Goal: Task Accomplishment & Management: Manage account settings

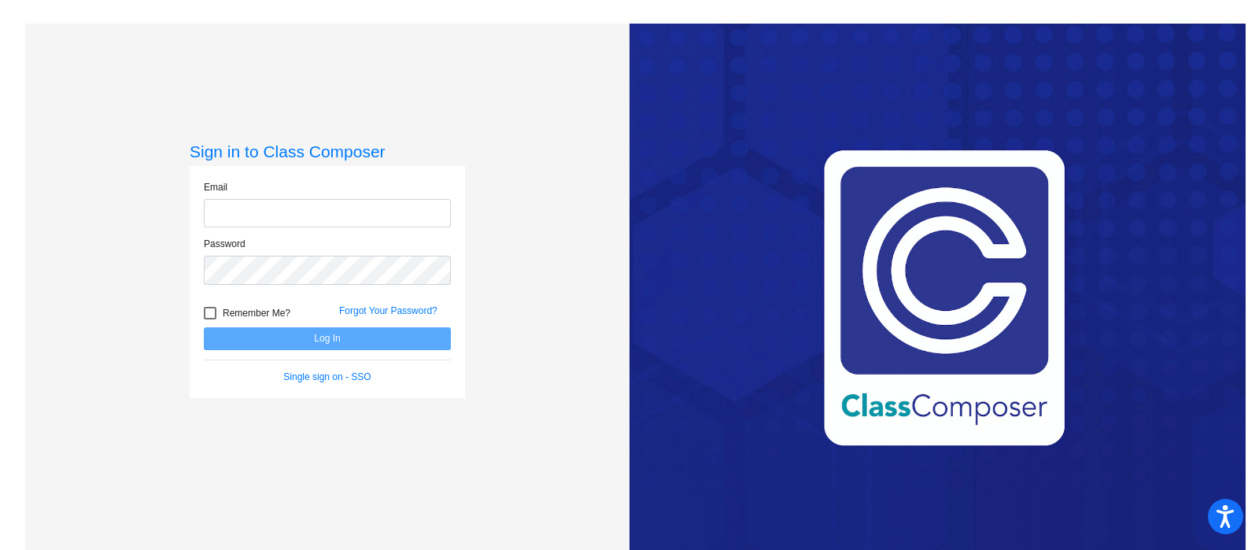
type input "[EMAIL_ADDRESS][DOMAIN_NAME]"
click at [298, 342] on button "Log In" at bounding box center [327, 338] width 247 height 23
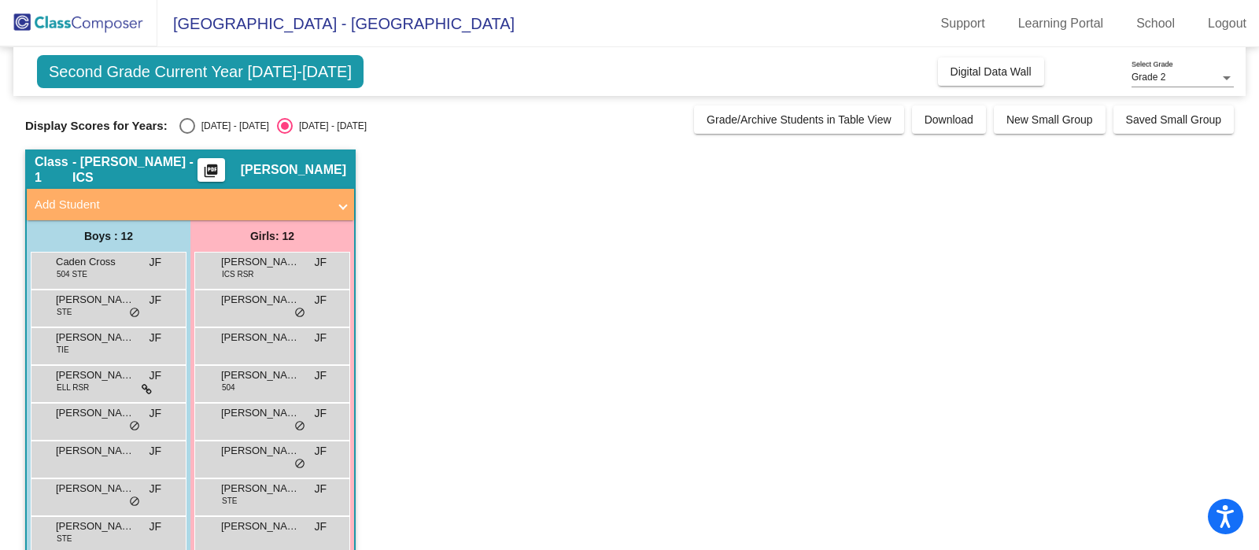
click at [287, 202] on mat-panel-title "Add Student" at bounding box center [181, 205] width 293 height 18
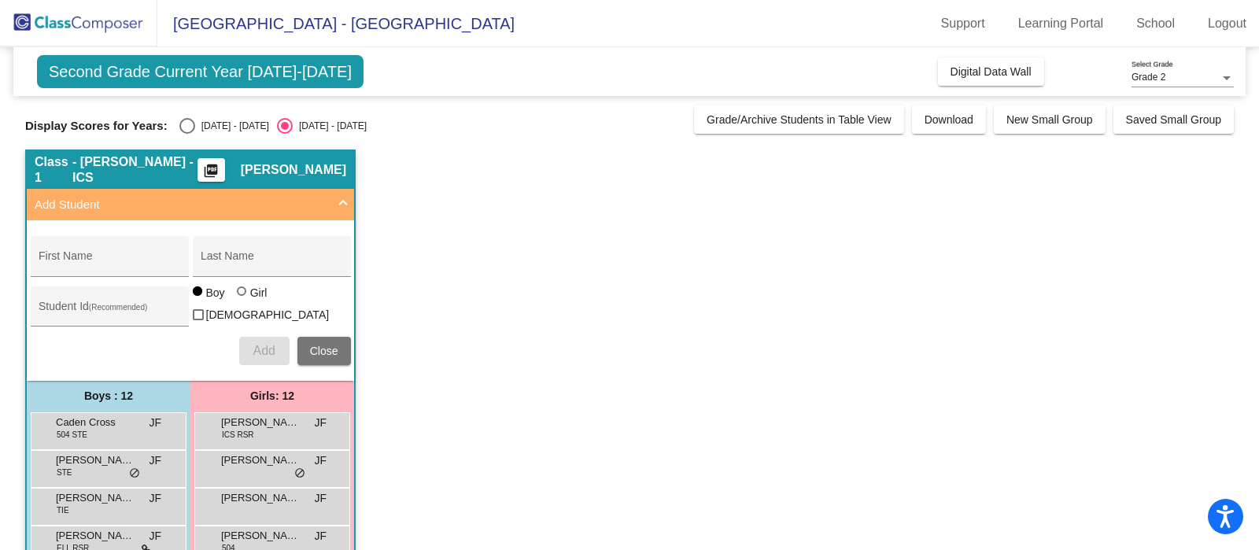
click at [349, 205] on mat-expansion-panel-header "Add Student" at bounding box center [190, 204] width 327 height 31
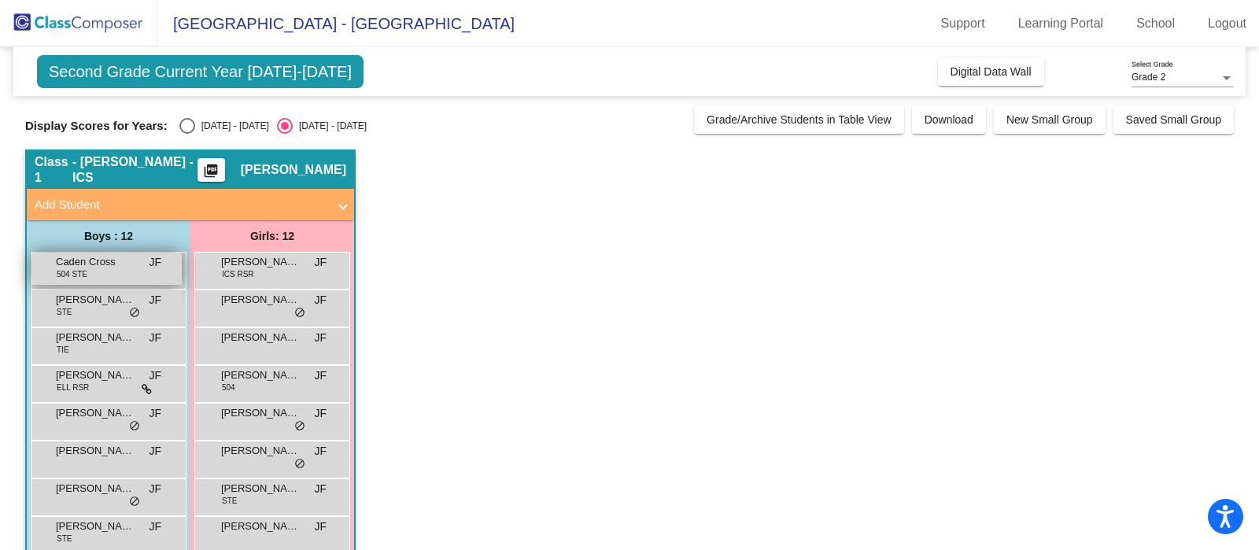
click at [124, 273] on div "Caden Cross 504 STE JF lock do_not_disturb_alt" at bounding box center [106, 269] width 150 height 32
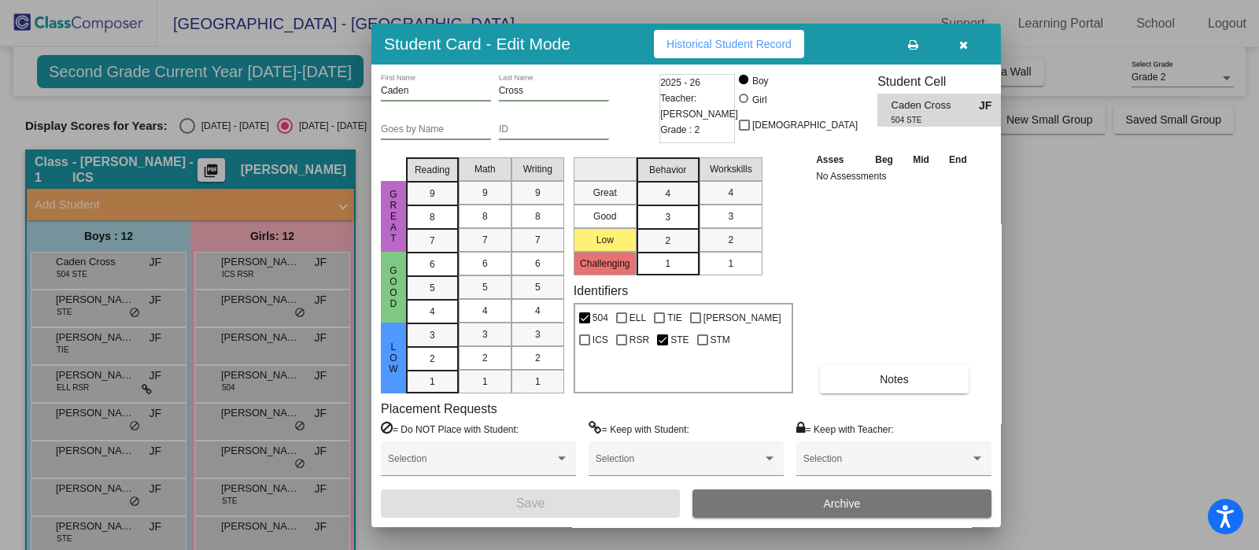
click at [963, 49] on icon "button" at bounding box center [963, 44] width 9 height 11
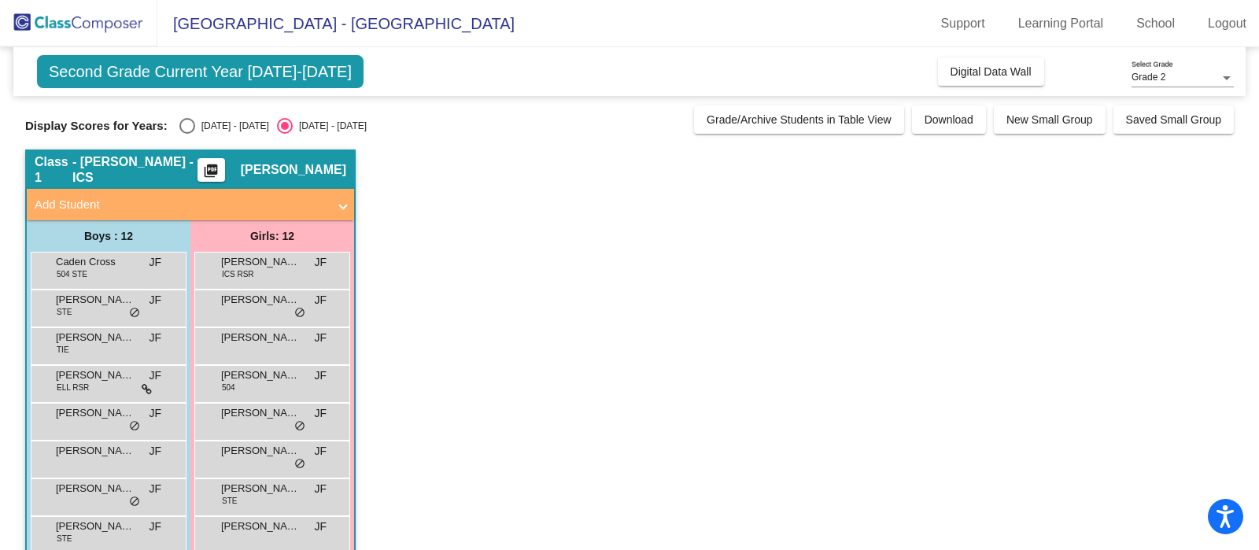
click at [184, 116] on div "Display Scores for Years: [DATE] - [DATE] [DATE] - [DATE] Grade/Archive Student…" at bounding box center [629, 119] width 1208 height 28
click at [193, 126] on div "Select an option" at bounding box center [187, 126] width 16 height 16
click at [187, 134] on input "[DATE] - [DATE]" at bounding box center [186, 134] width 1 height 1
radio input "true"
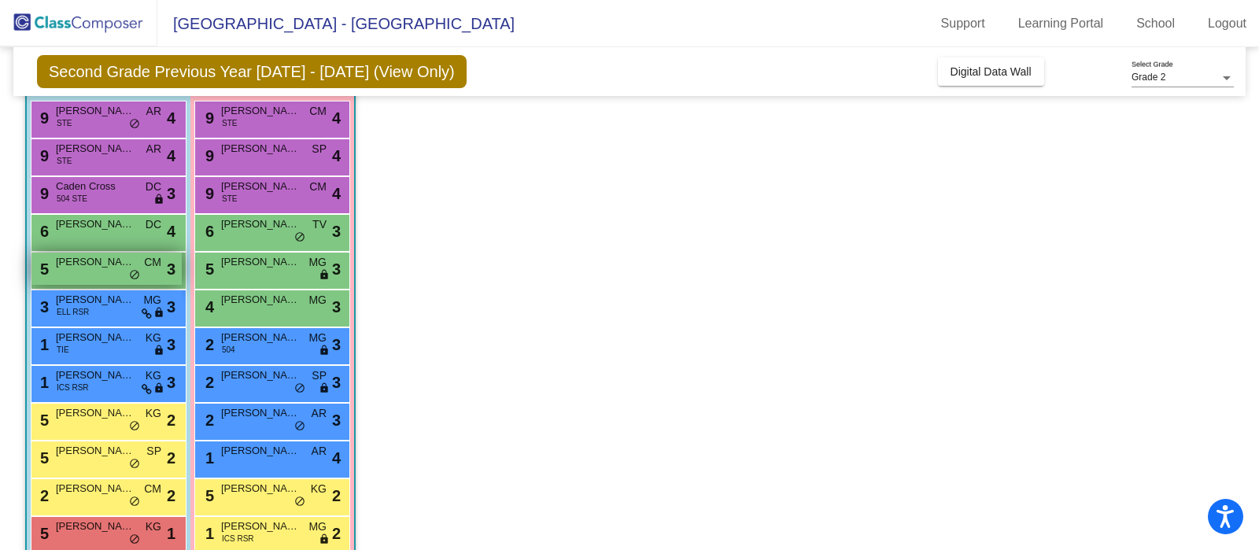
scroll to position [179, 0]
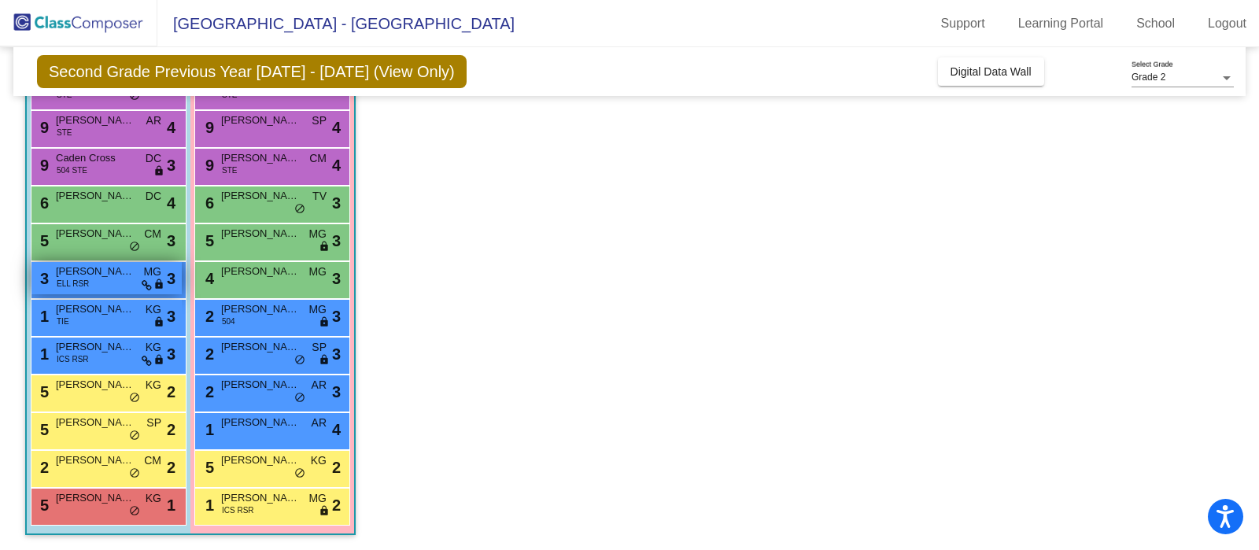
click at [83, 282] on span "ELL RSR" at bounding box center [73, 284] width 32 height 12
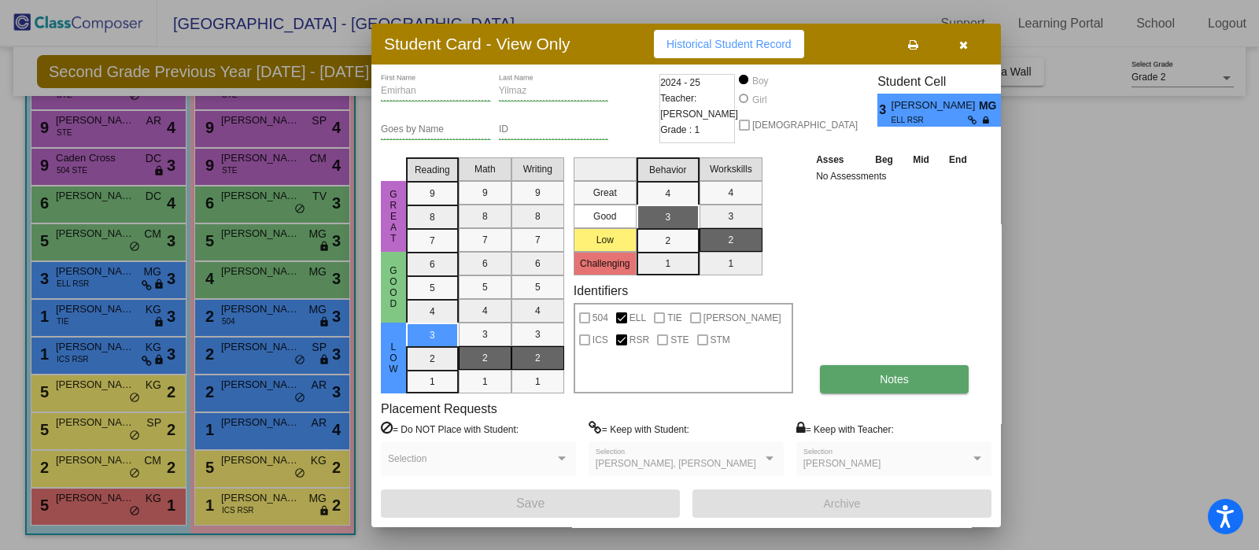
click at [854, 374] on button "Notes" at bounding box center [894, 379] width 149 height 28
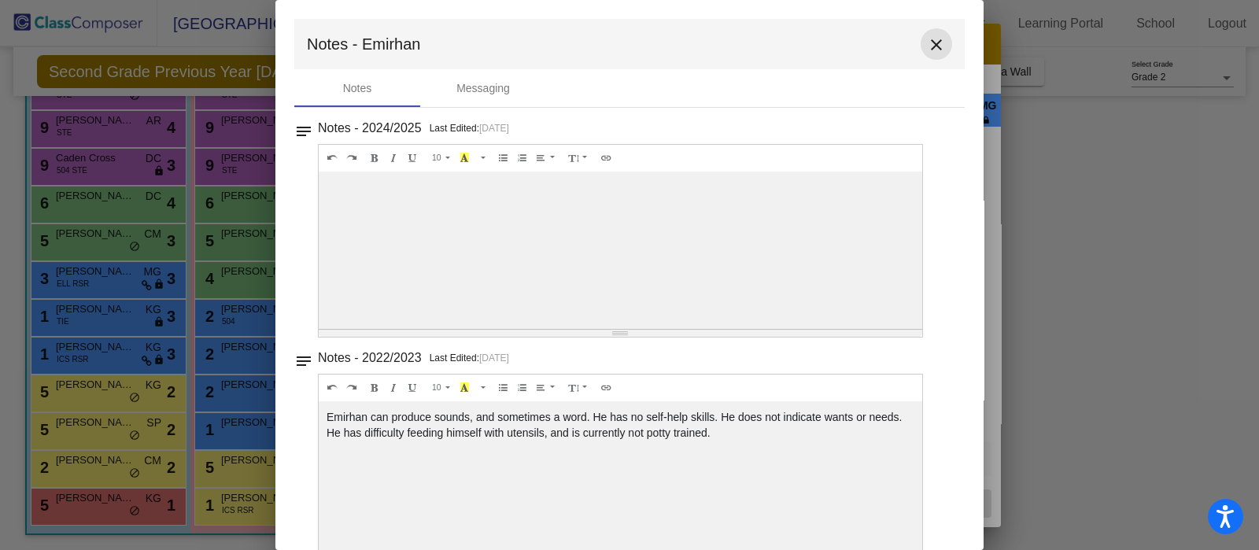
click at [927, 43] on mat-icon "close" at bounding box center [936, 44] width 19 height 19
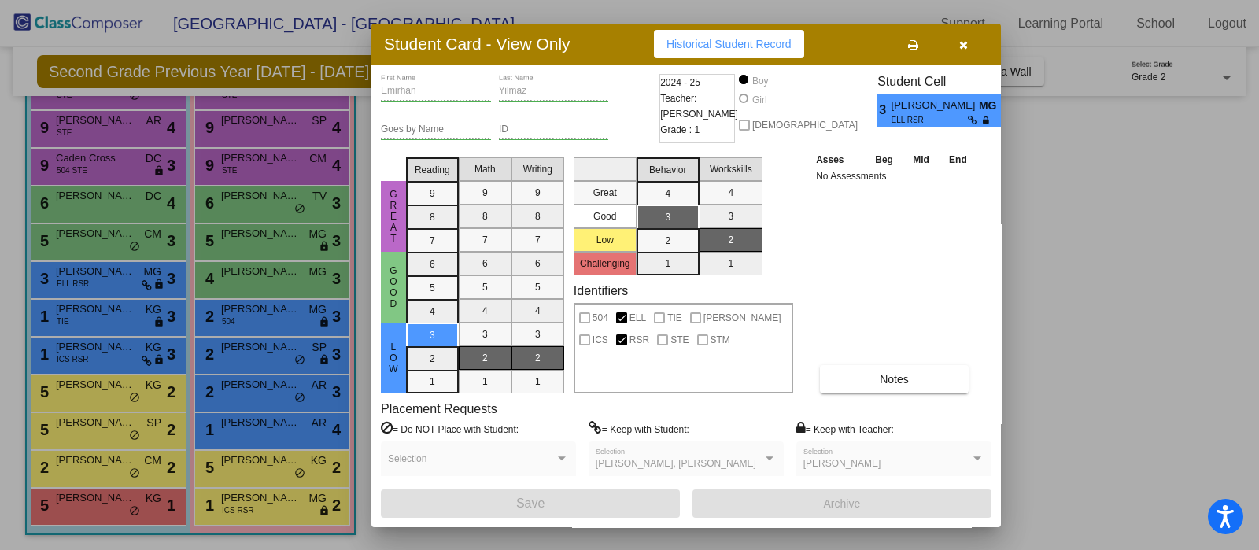
click at [275, 502] on div at bounding box center [629, 275] width 1259 height 550
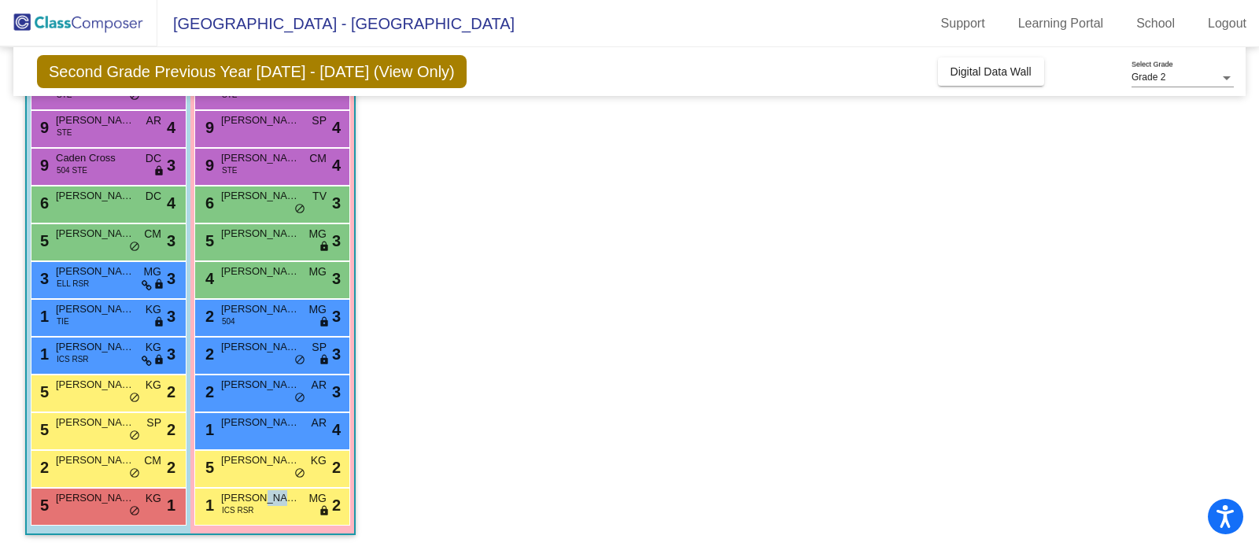
click at [275, 502] on span "[PERSON_NAME]" at bounding box center [260, 498] width 79 height 16
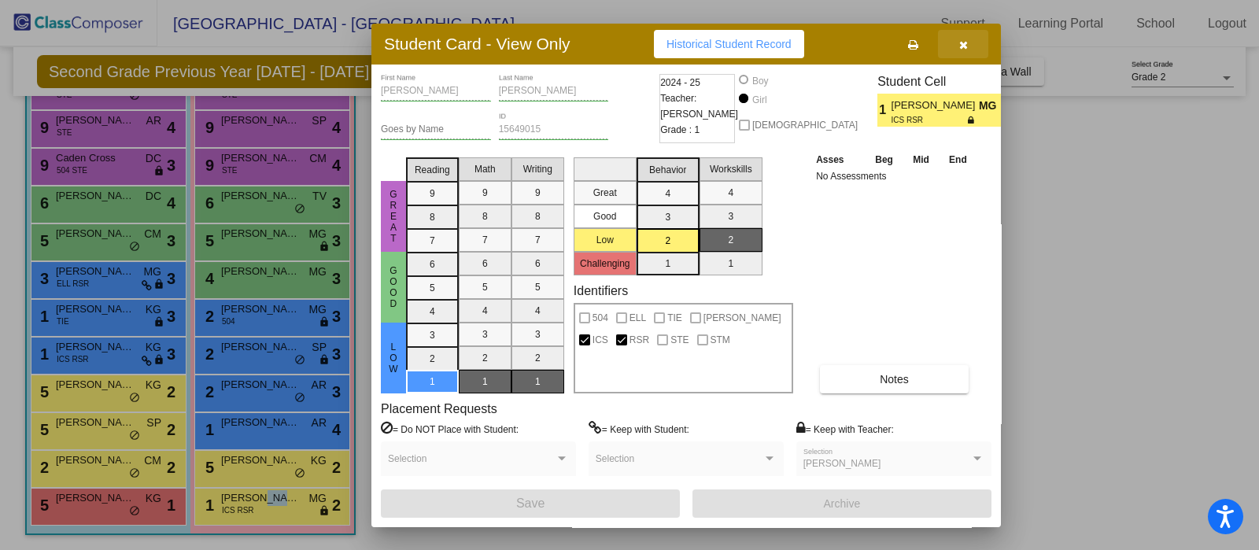
click at [961, 39] on icon "button" at bounding box center [963, 44] width 9 height 11
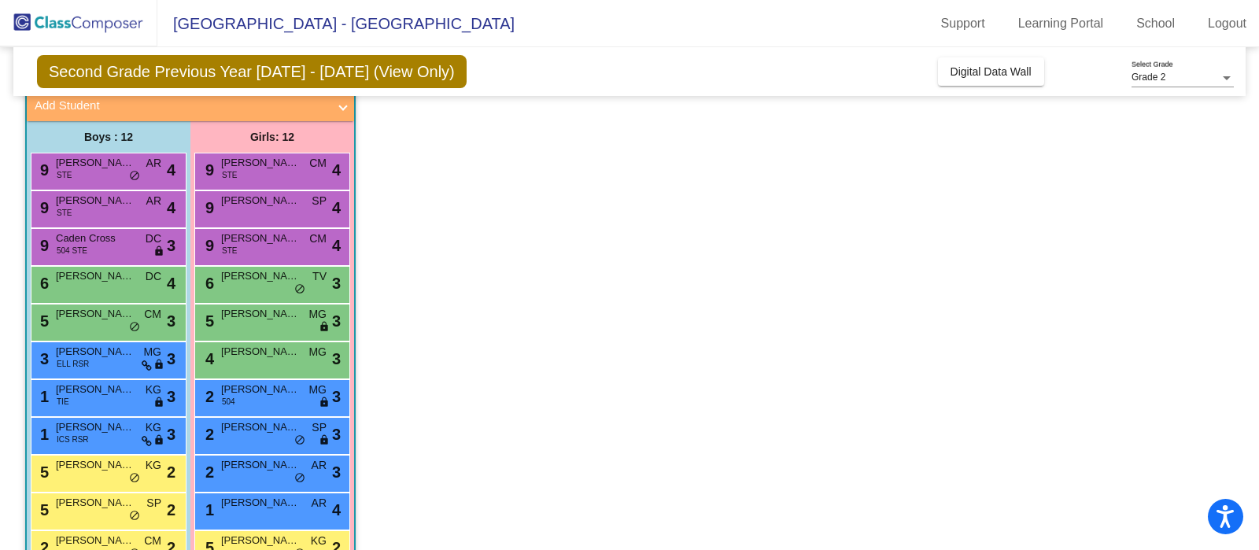
scroll to position [81, 0]
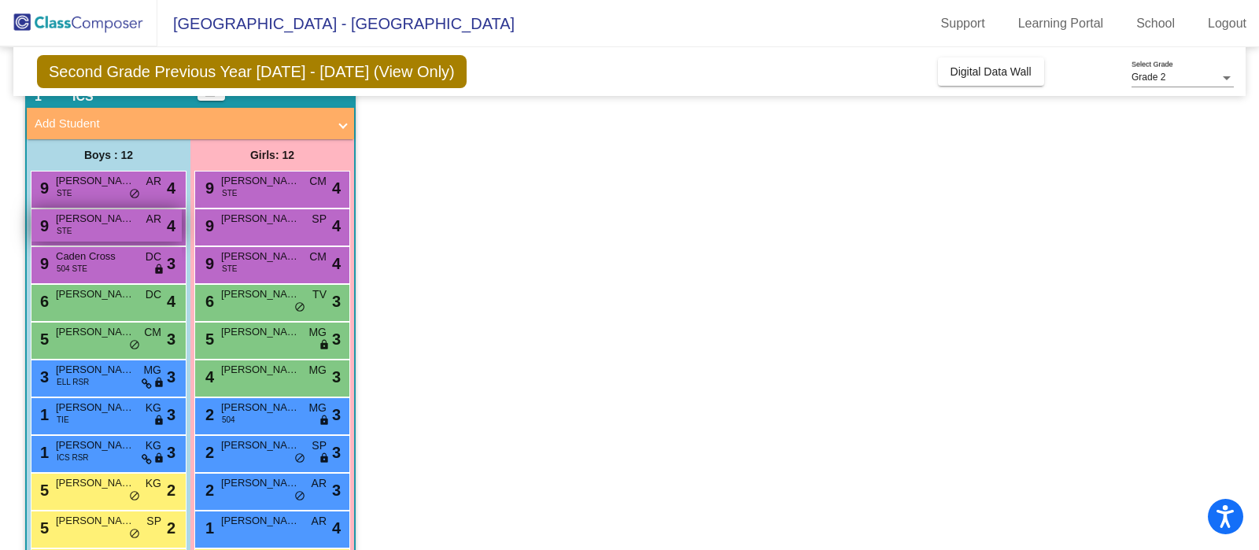
click at [96, 226] on div "9 [PERSON_NAME] STE AR lock do_not_disturb_alt 4" at bounding box center [106, 225] width 150 height 32
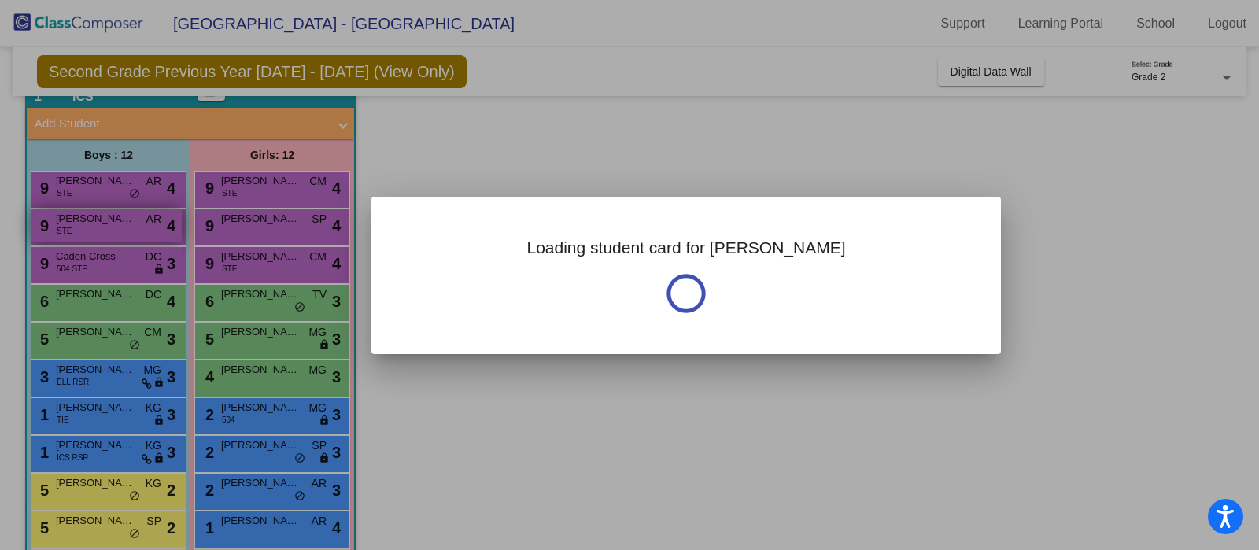
click at [96, 226] on div at bounding box center [629, 275] width 1259 height 550
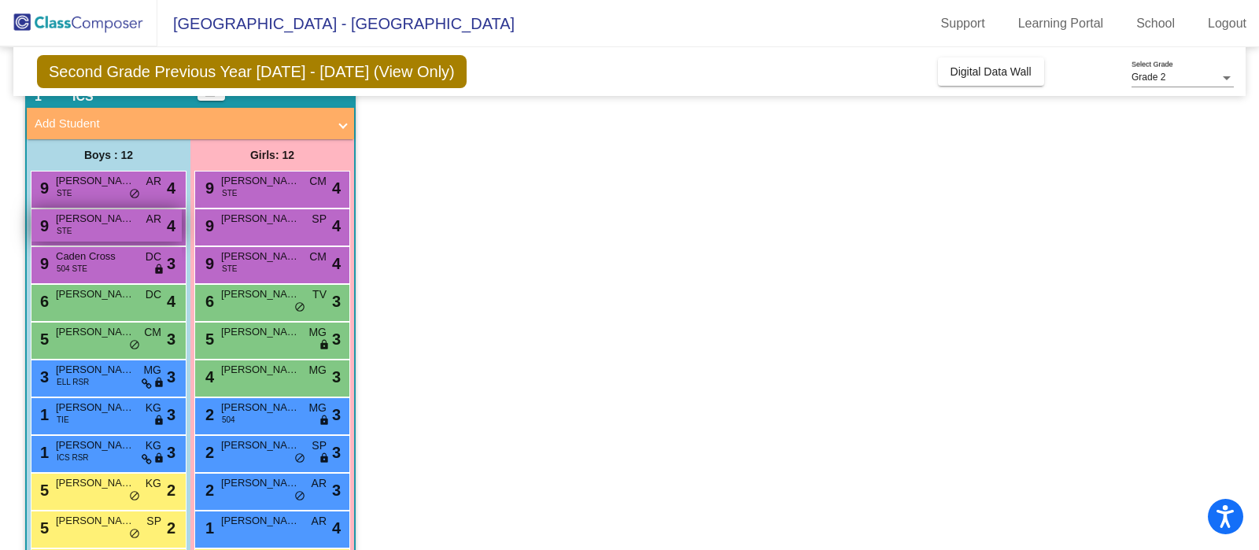
click at [96, 226] on div "9 [PERSON_NAME] STE AR lock do_not_disturb_alt 4" at bounding box center [106, 225] width 150 height 32
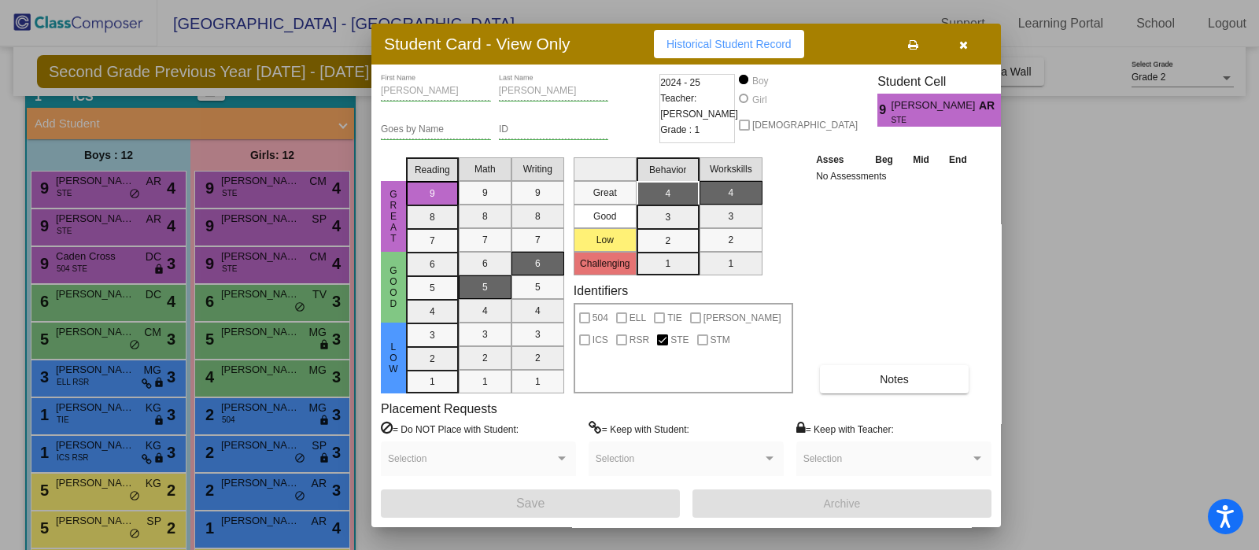
click at [261, 343] on div at bounding box center [629, 275] width 1259 height 550
click at [261, 343] on div "5 [PERSON_NAME] MG lock do_not_disturb_alt 3" at bounding box center [272, 339] width 150 height 32
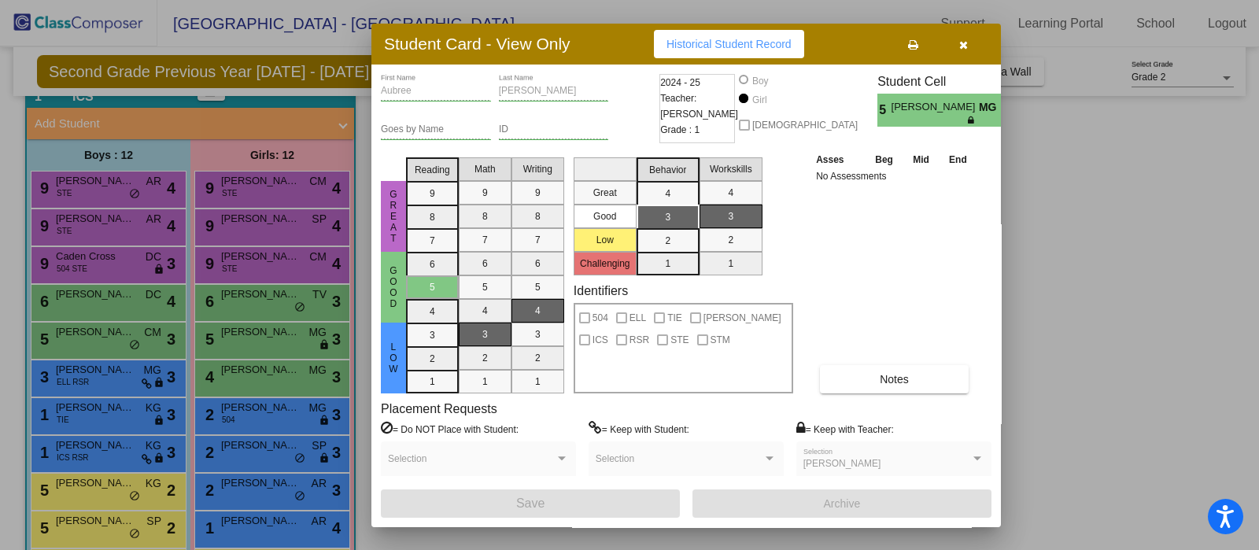
click at [83, 345] on div at bounding box center [629, 275] width 1259 height 550
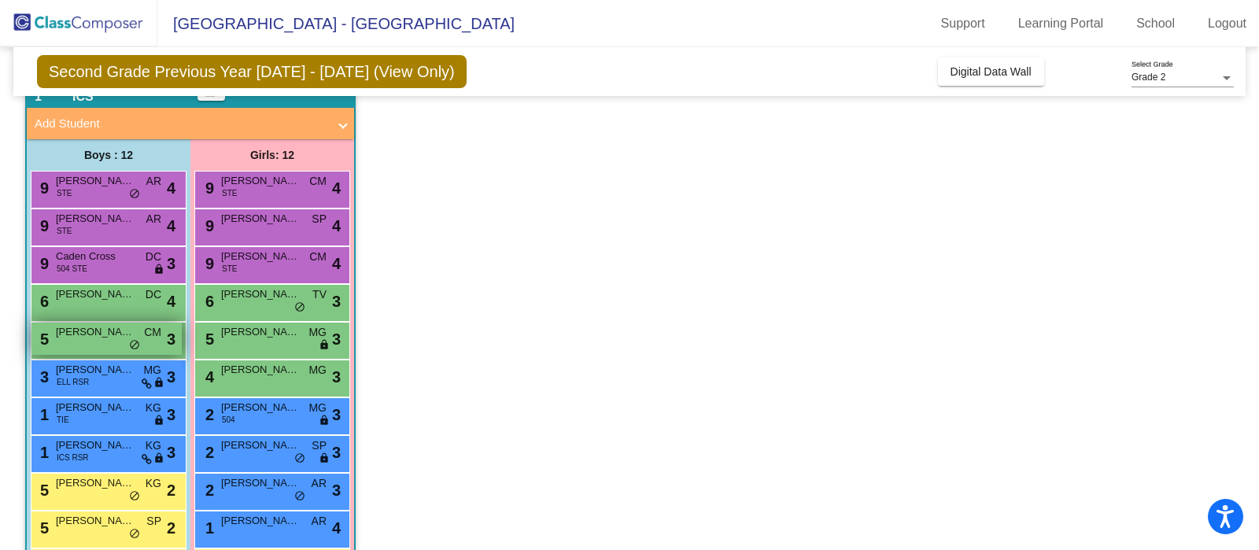
click at [83, 345] on div "5 [PERSON_NAME] CM lock do_not_disturb_alt 3" at bounding box center [106, 339] width 150 height 32
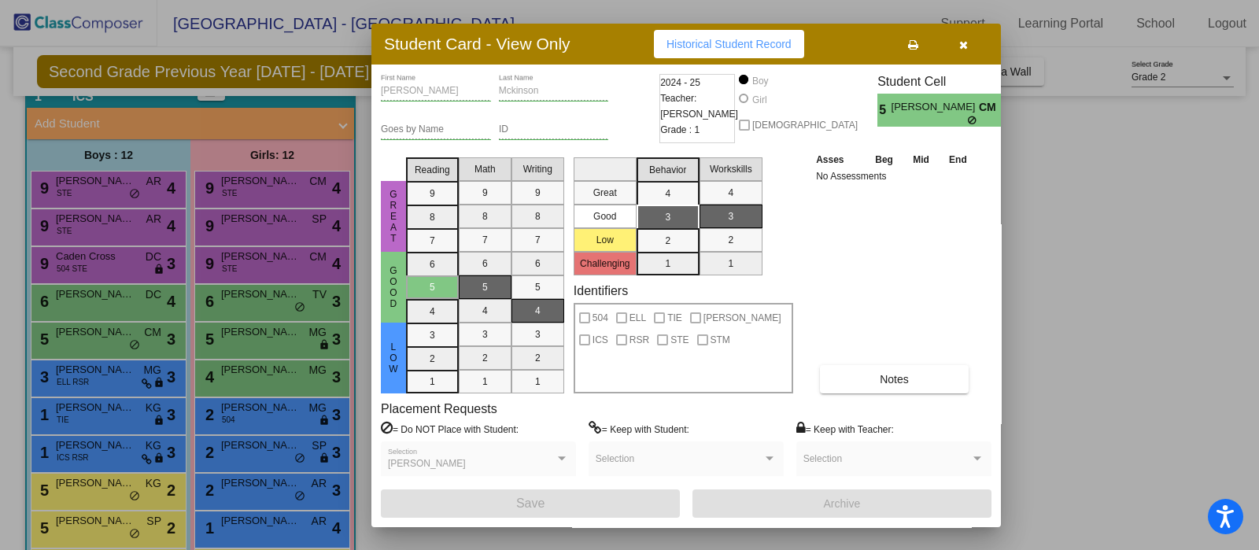
click at [114, 407] on div at bounding box center [629, 275] width 1259 height 550
click at [114, 407] on span "[PERSON_NAME]" at bounding box center [95, 408] width 79 height 16
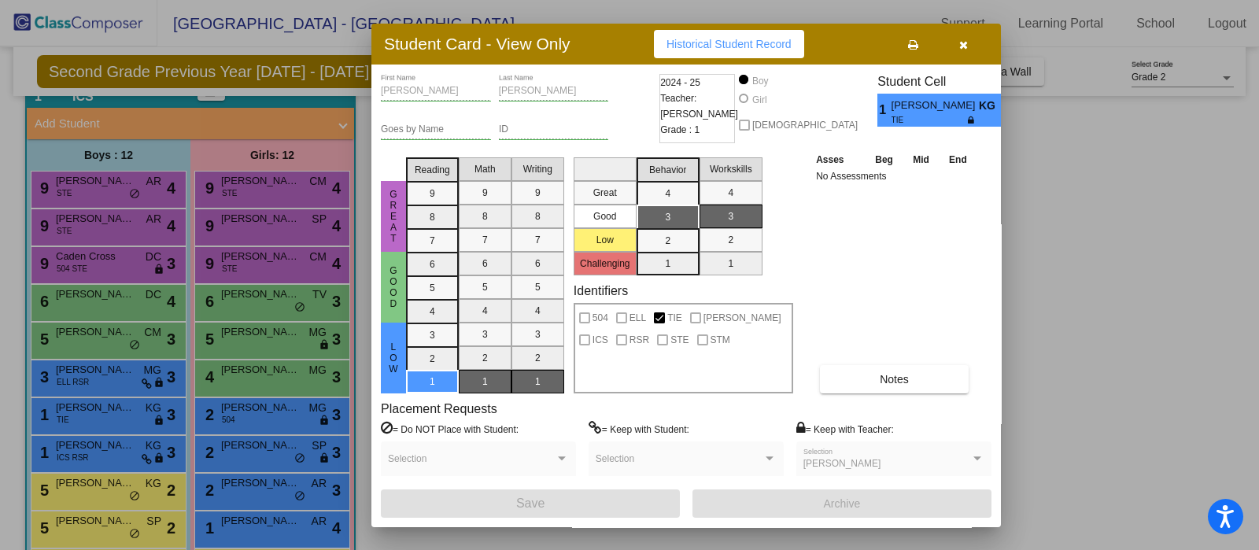
click at [108, 450] on div at bounding box center [629, 275] width 1259 height 550
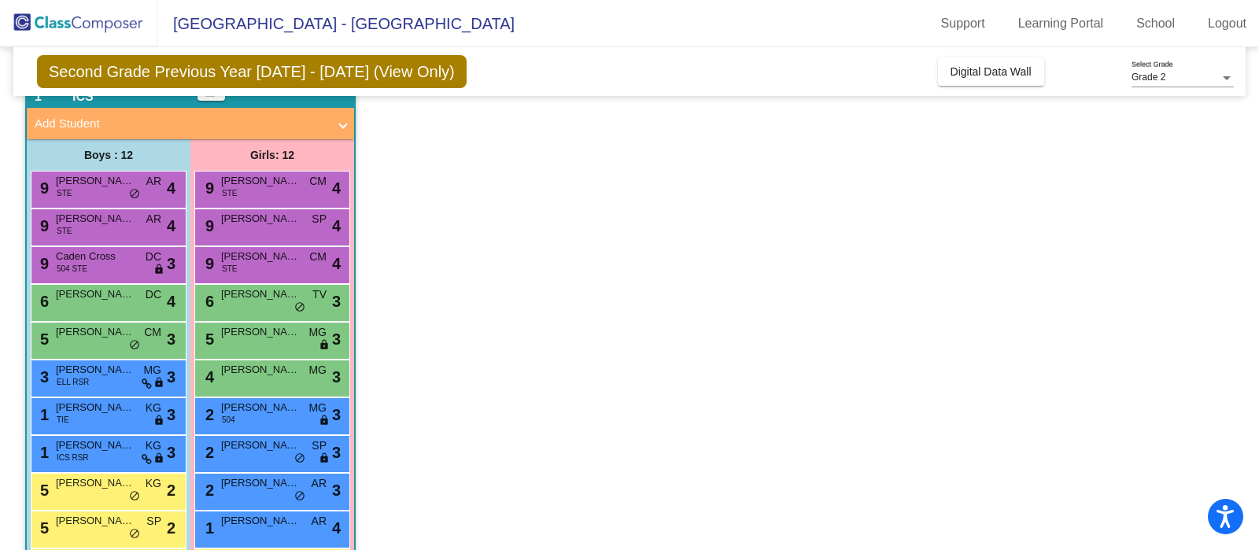
scroll to position [179, 0]
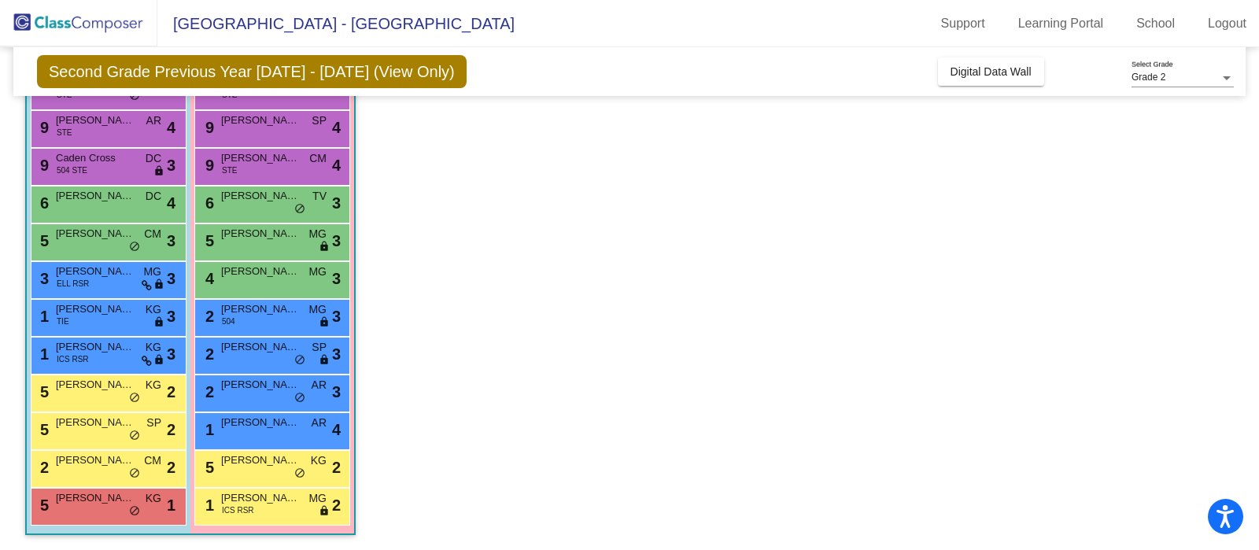
click at [101, 407] on div "5 [PERSON_NAME] KG lock do_not_disturb_alt 2" at bounding box center [109, 394] width 156 height 38
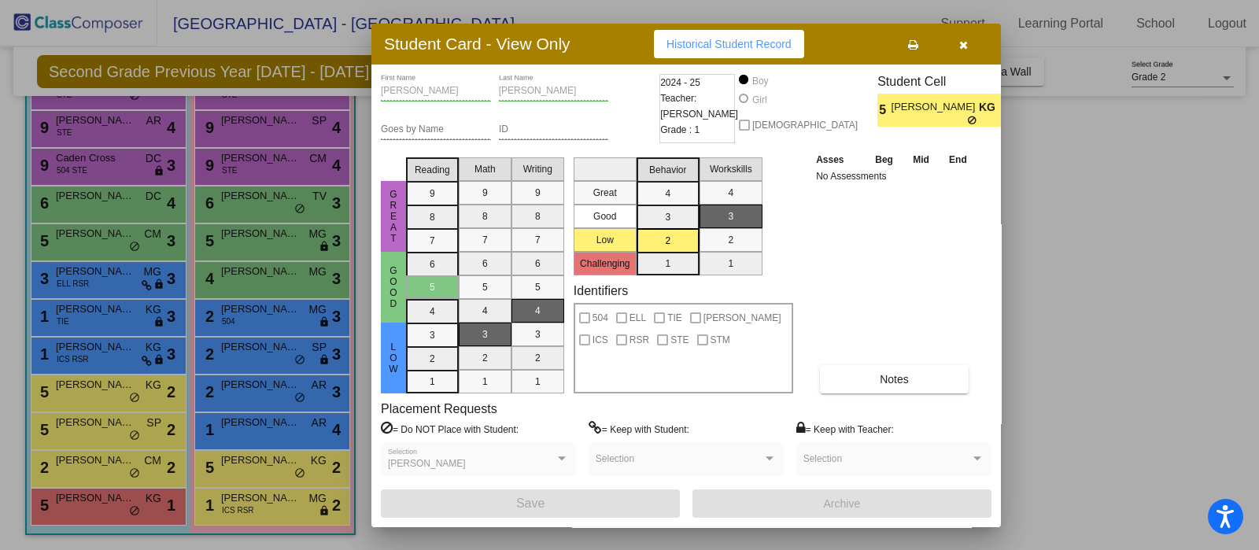
click at [112, 383] on div at bounding box center [629, 275] width 1259 height 550
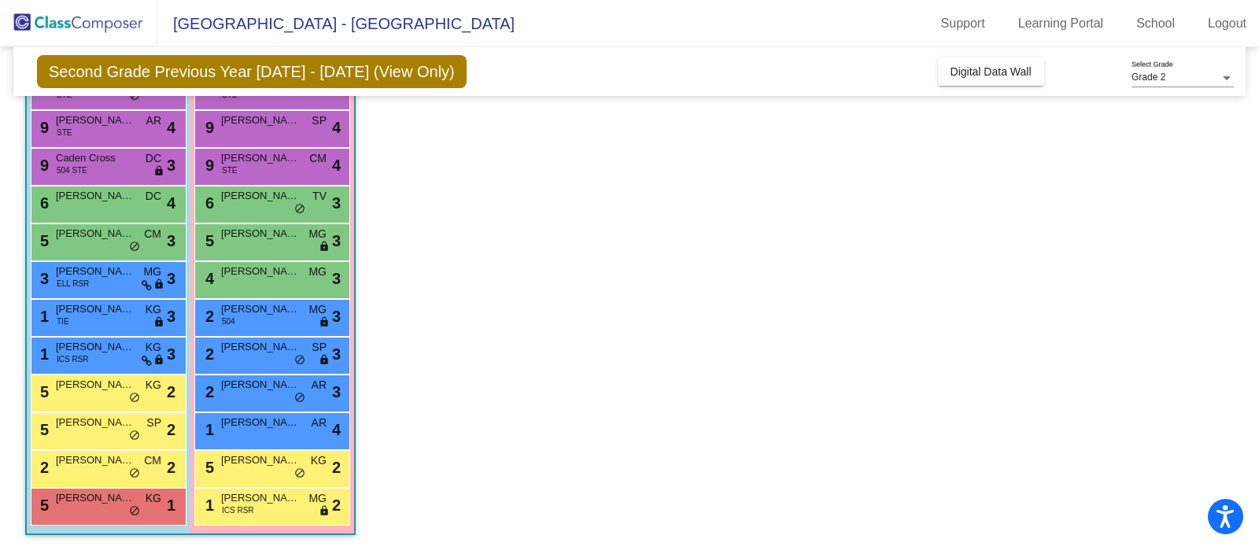
click at [112, 383] on span "[PERSON_NAME]" at bounding box center [95, 385] width 79 height 16
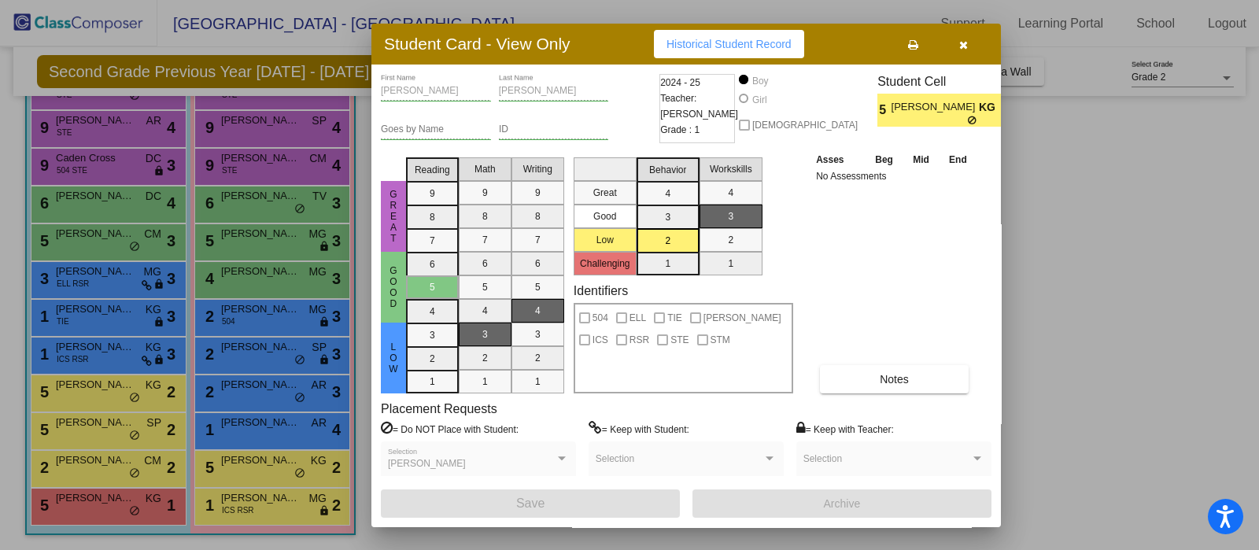
click at [102, 435] on div at bounding box center [629, 275] width 1259 height 550
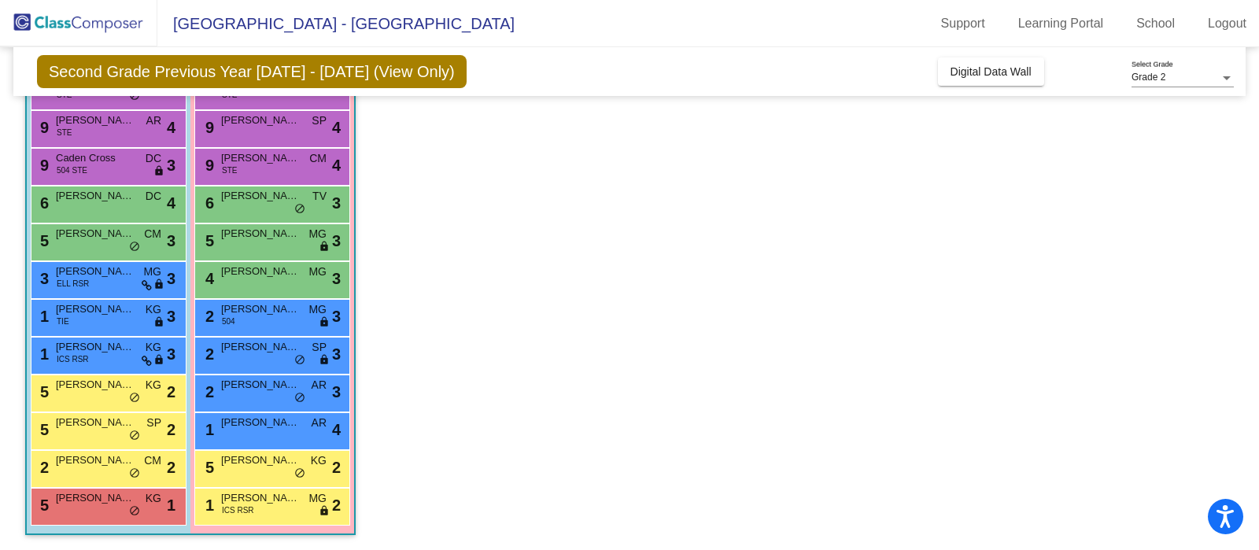
click at [102, 435] on div "5 [PERSON_NAME] SP lock do_not_disturb_alt 2" at bounding box center [106, 429] width 150 height 32
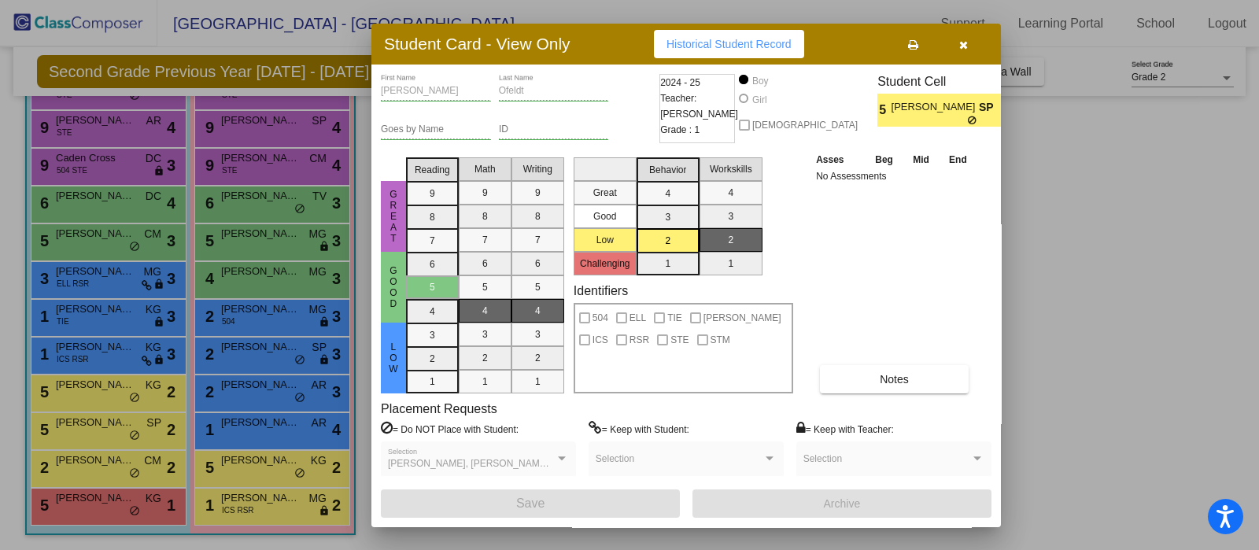
click at [76, 482] on div at bounding box center [629, 275] width 1259 height 550
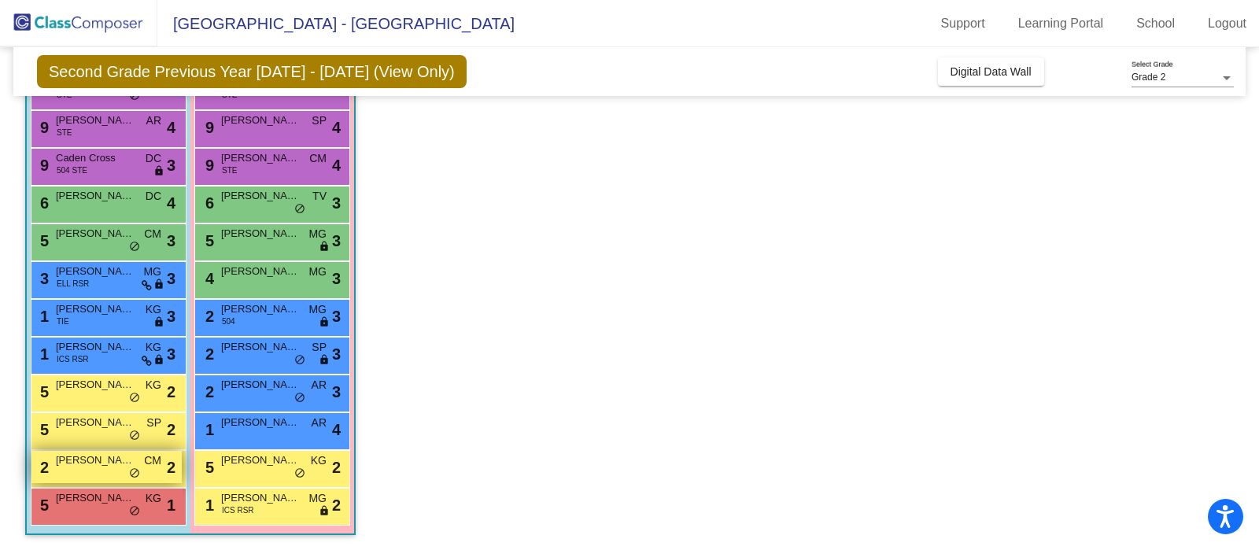
click at [86, 469] on div "2 [PERSON_NAME] CM lock do_not_disturb_alt 2" at bounding box center [106, 467] width 150 height 32
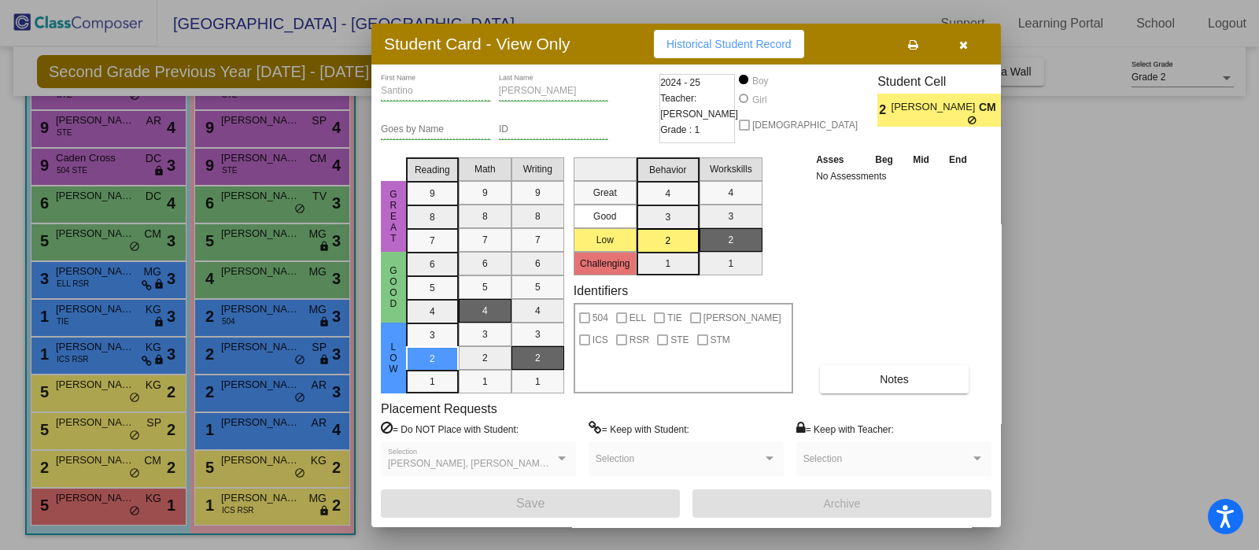
click at [80, 509] on div at bounding box center [629, 275] width 1259 height 550
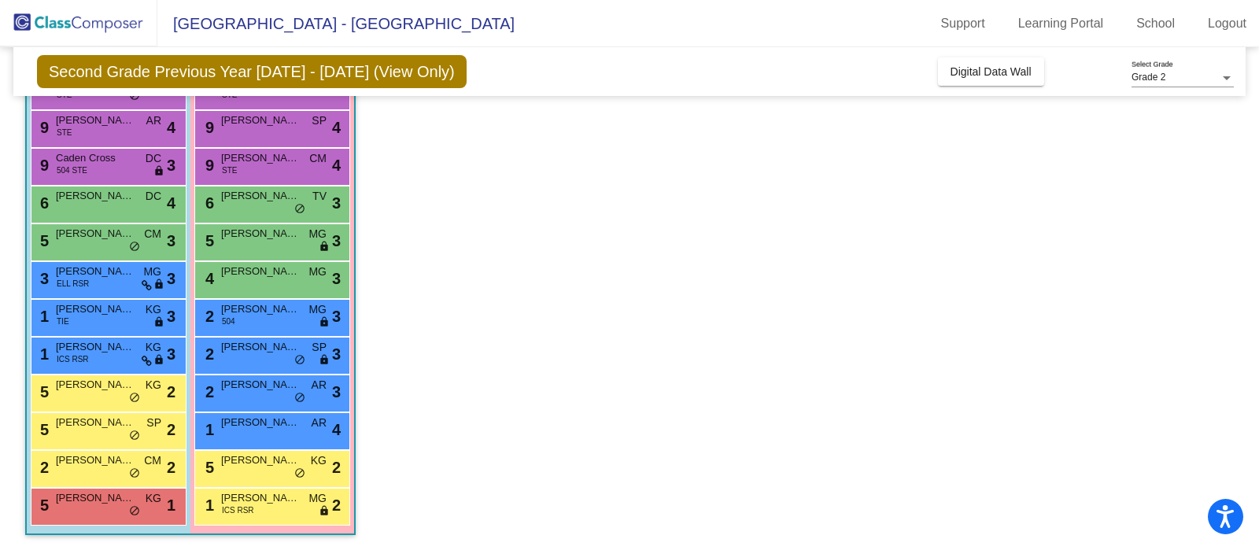
click at [80, 509] on div "5 [PERSON_NAME] KG lock do_not_disturb_alt 1" at bounding box center [106, 505] width 150 height 32
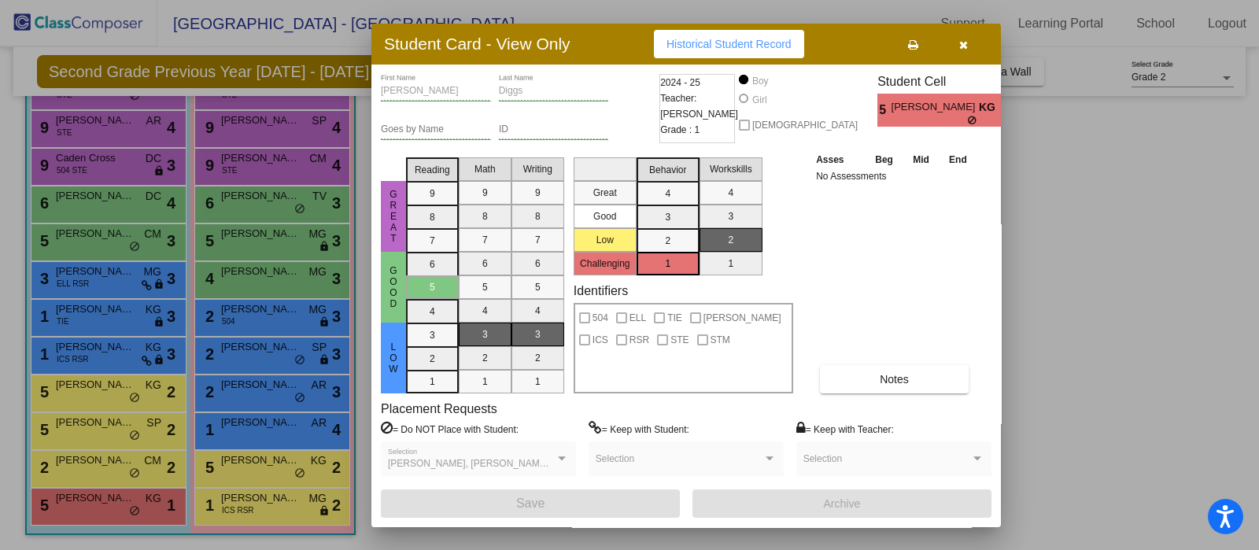
click at [227, 467] on div at bounding box center [629, 275] width 1259 height 550
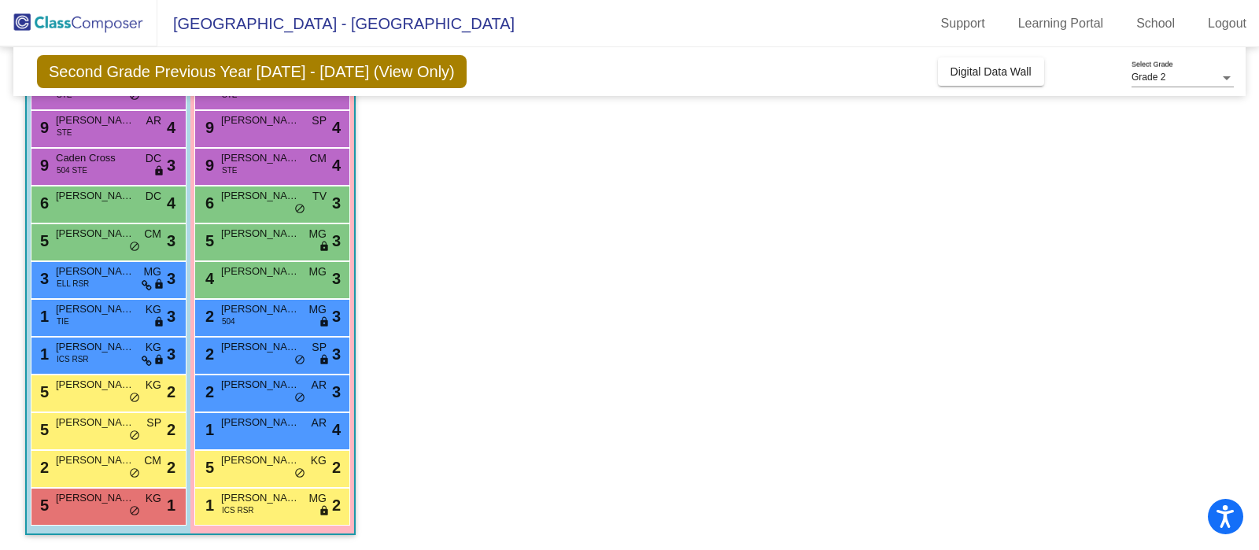
click at [227, 467] on div "5 [PERSON_NAME] KG lock do_not_disturb_alt 2" at bounding box center [272, 467] width 150 height 32
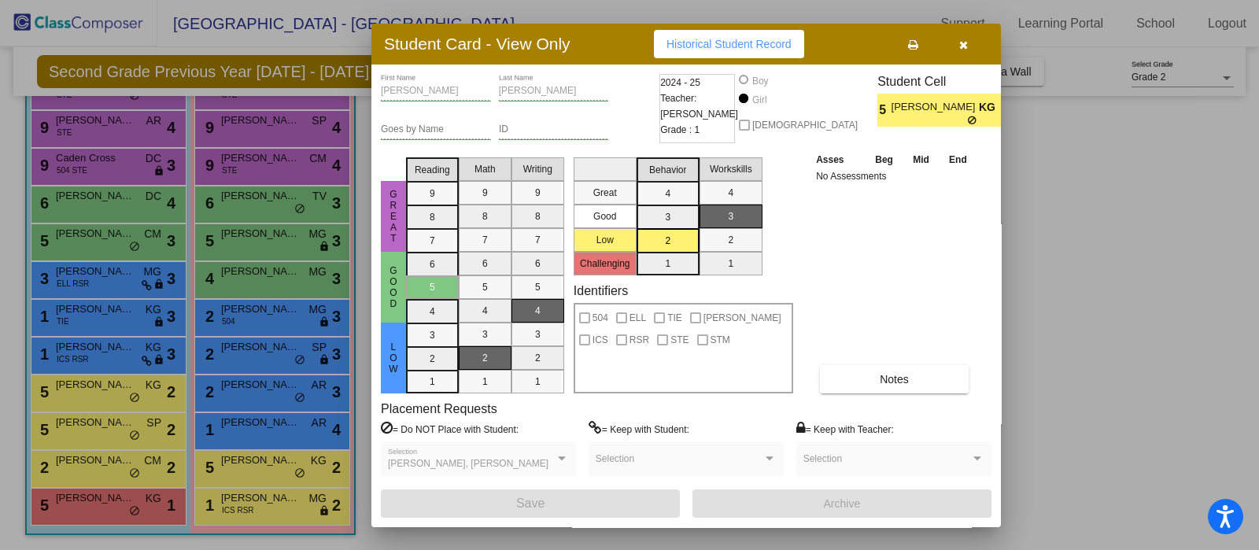
click at [238, 504] on div at bounding box center [629, 275] width 1259 height 550
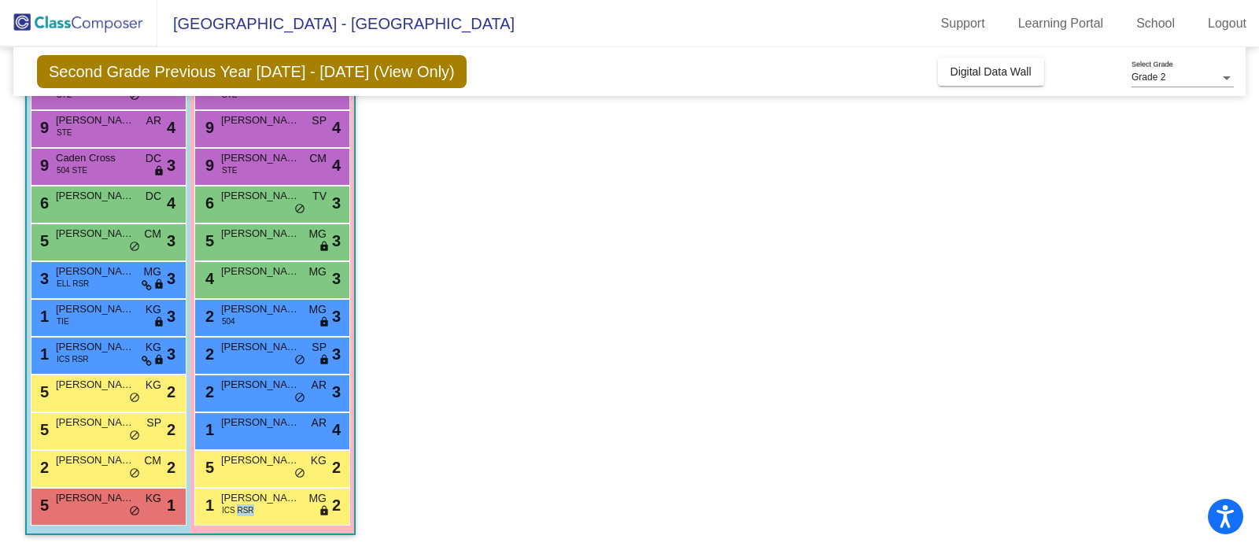
click at [238, 504] on span "ICS RSR" at bounding box center [238, 510] width 32 height 12
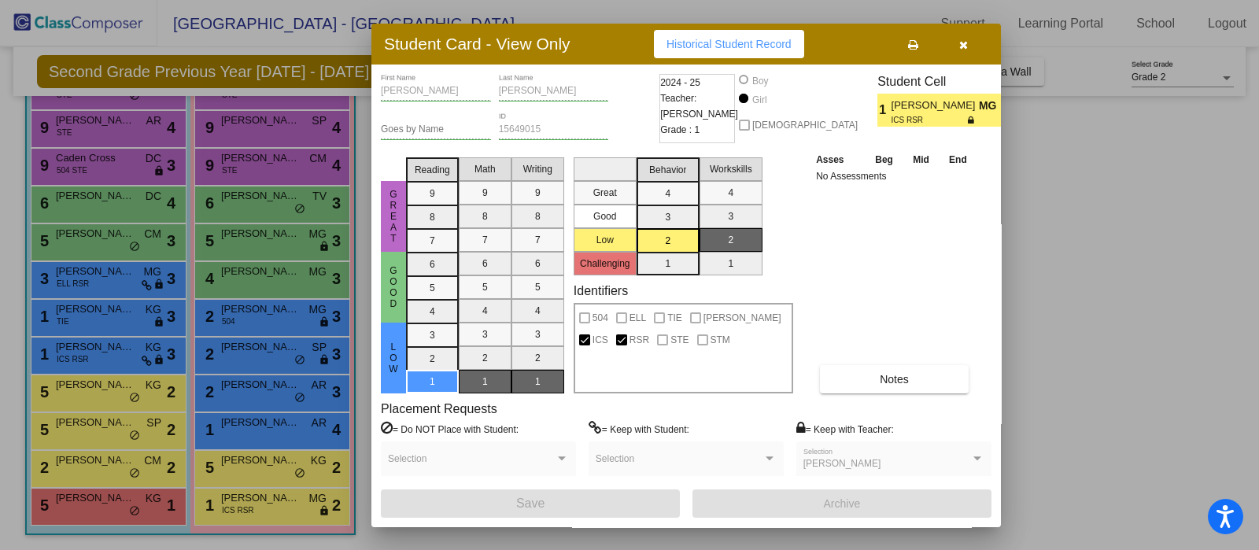
click at [1072, 242] on div at bounding box center [629, 275] width 1259 height 550
